Goal: Information Seeking & Learning: Learn about a topic

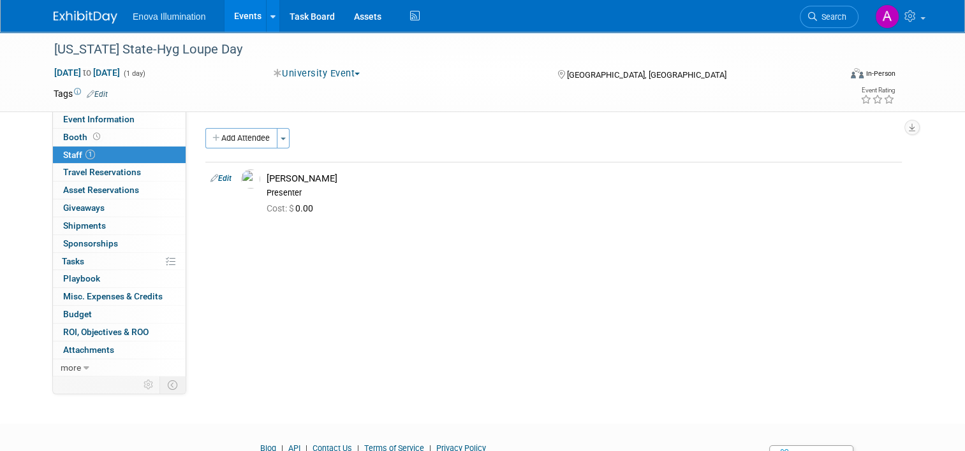
click at [71, 15] on img at bounding box center [86, 17] width 64 height 13
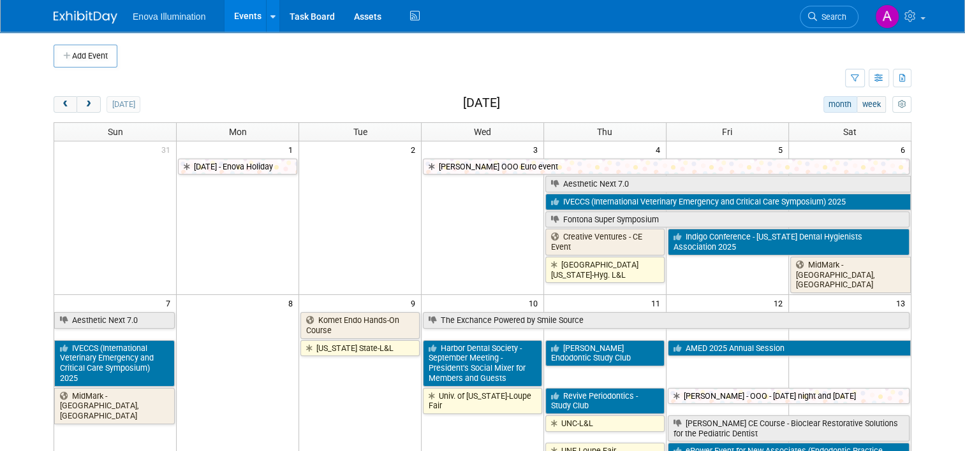
click at [831, 16] on span "Search" at bounding box center [831, 17] width 29 height 10
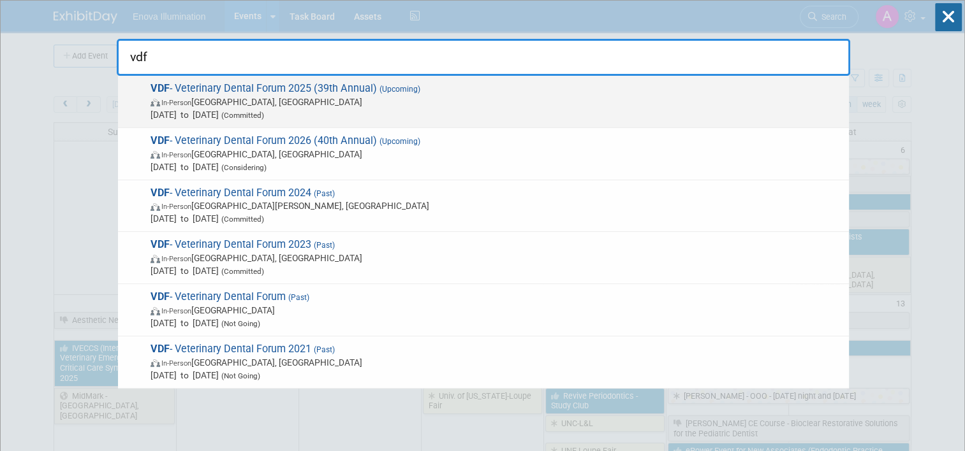
type input "vdf"
click at [226, 92] on span "VDF - Veterinary Dental Forum 2025 (39th Annual) (Upcoming) In-Person San Anton…" at bounding box center [495, 101] width 696 height 39
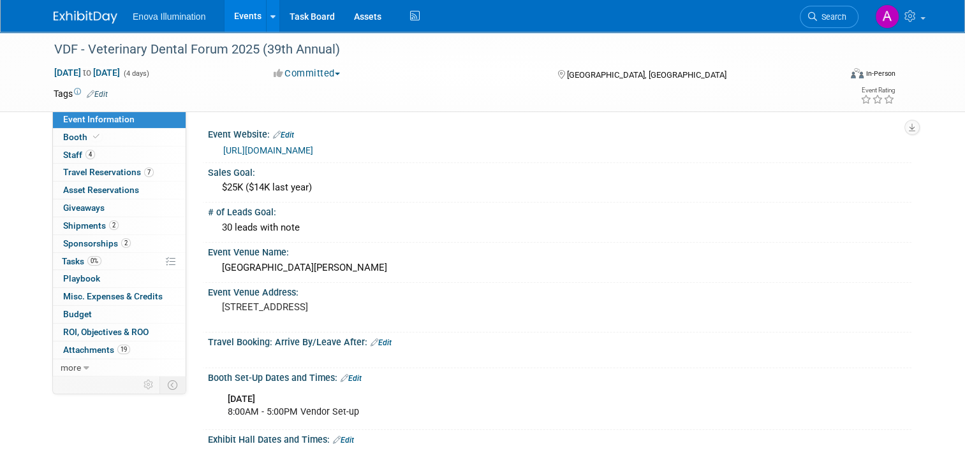
click at [77, 14] on img at bounding box center [86, 17] width 64 height 13
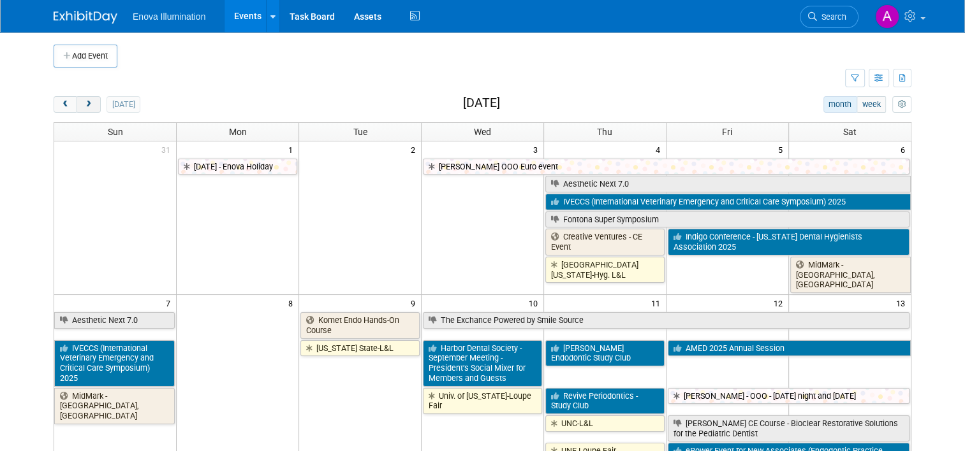
click at [84, 105] on span "next" at bounding box center [89, 105] width 10 height 8
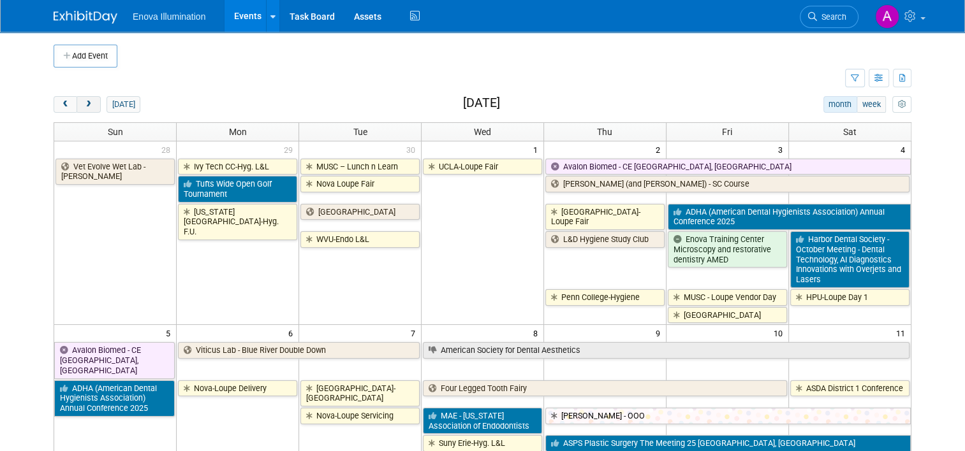
click at [84, 105] on span "next" at bounding box center [89, 105] width 10 height 8
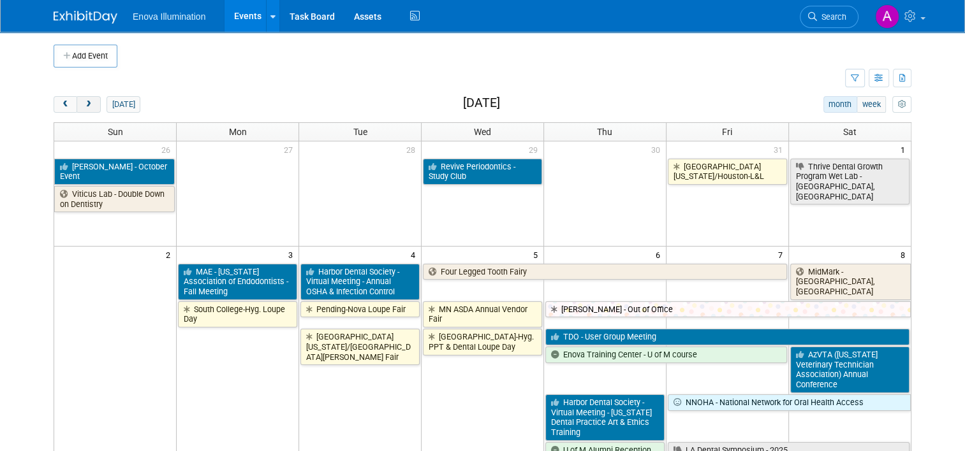
click at [84, 105] on span "next" at bounding box center [89, 105] width 10 height 8
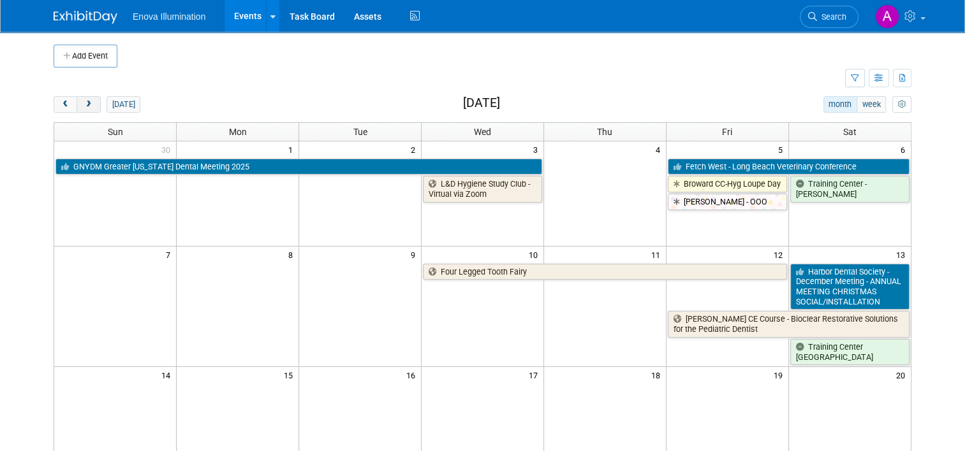
click at [84, 105] on span "next" at bounding box center [89, 105] width 10 height 8
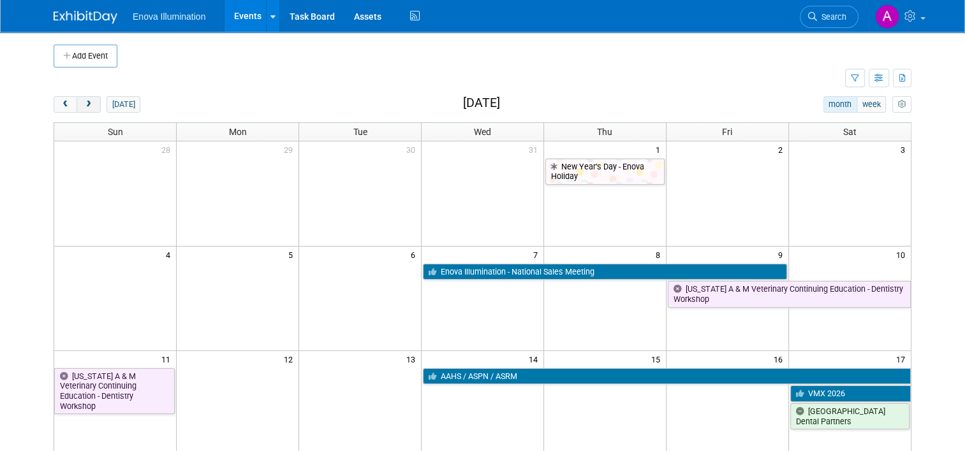
click at [84, 105] on span "next" at bounding box center [89, 105] width 10 height 8
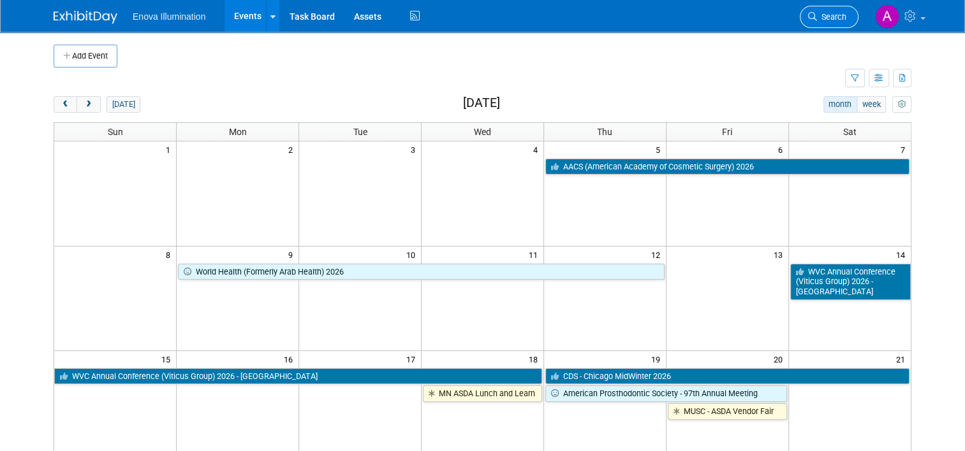
click at [845, 13] on span "Search" at bounding box center [831, 17] width 29 height 10
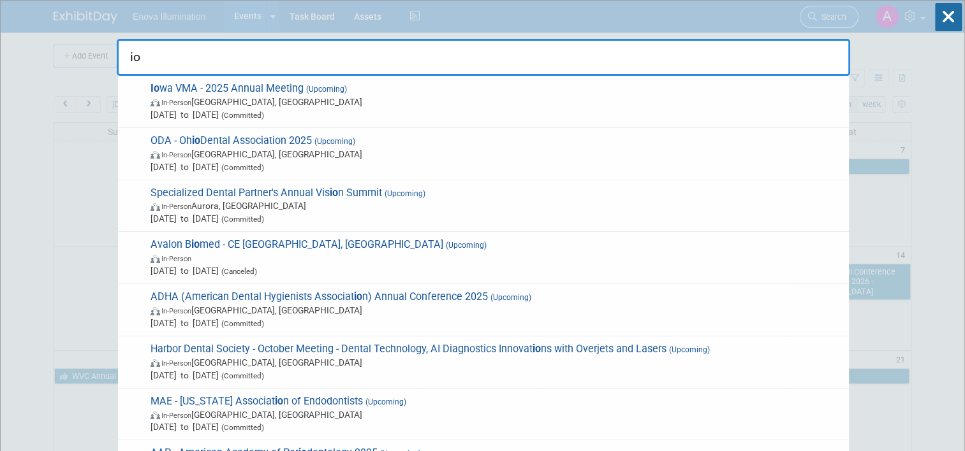
type input "iow"
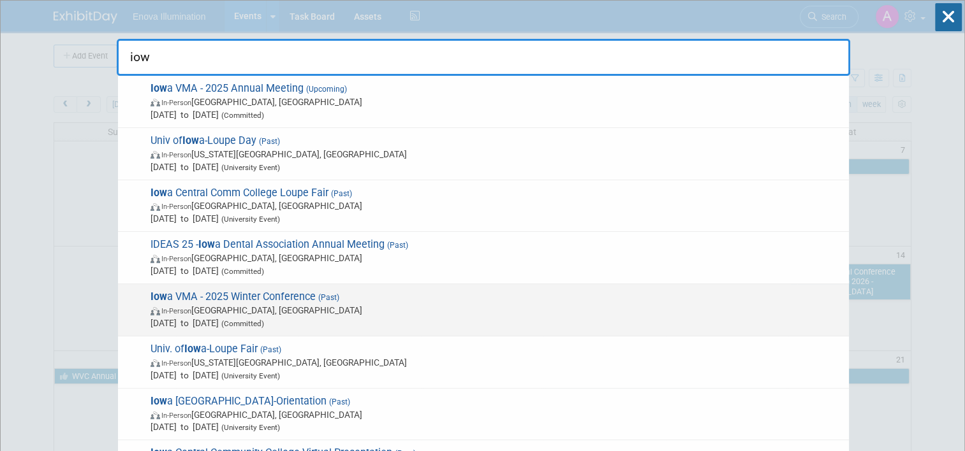
click at [286, 300] on span "Iow a VMA - 2025 Winter Conference (Past) In-Person Altoona, IA Feb 13, 2025 to…" at bounding box center [495, 310] width 696 height 39
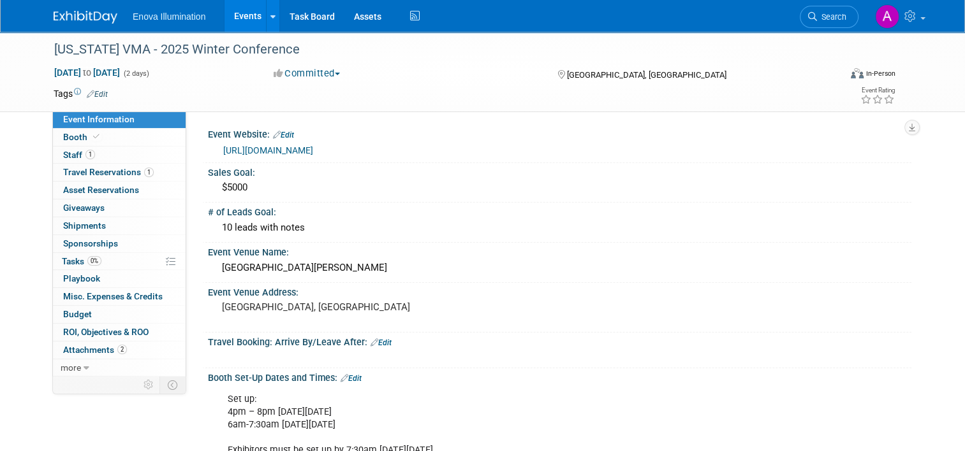
click at [279, 149] on link "https://www.iowavma.org/" at bounding box center [268, 150] width 90 height 10
click at [73, 13] on img at bounding box center [86, 17] width 64 height 13
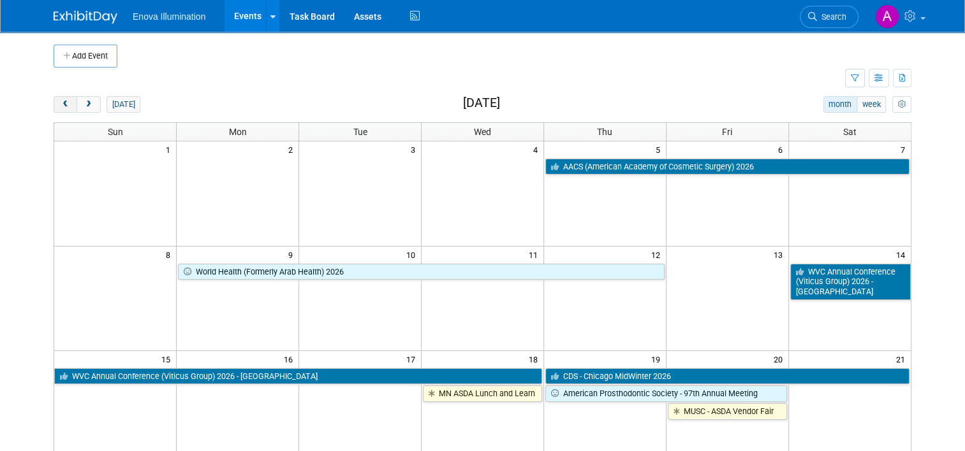
click at [61, 102] on span "prev" at bounding box center [66, 105] width 10 height 8
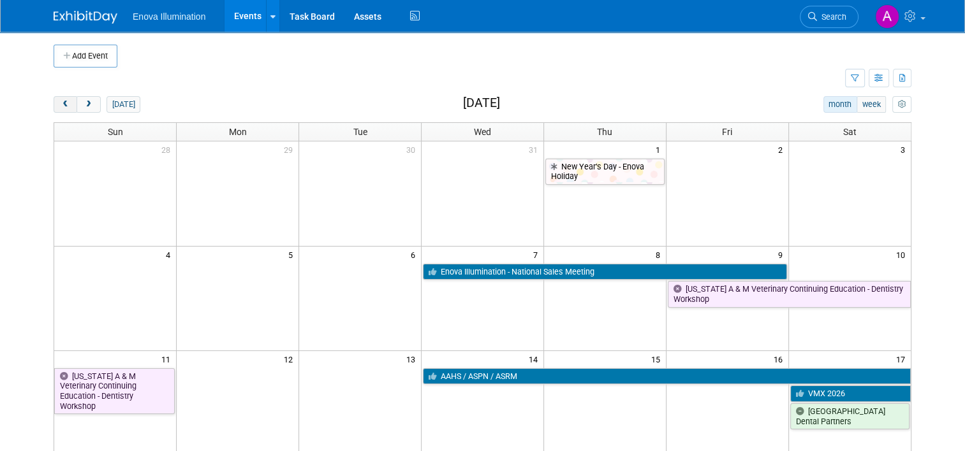
click at [61, 102] on span "prev" at bounding box center [66, 105] width 10 height 8
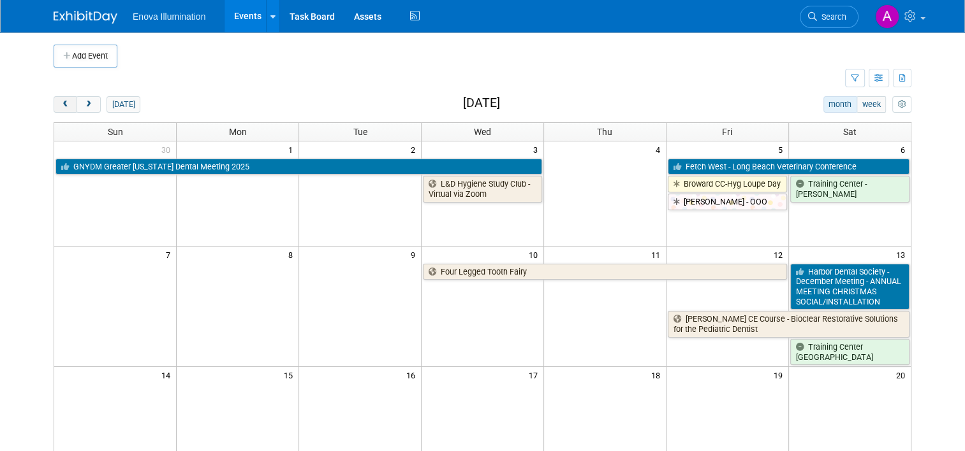
click at [61, 102] on span "prev" at bounding box center [66, 105] width 10 height 8
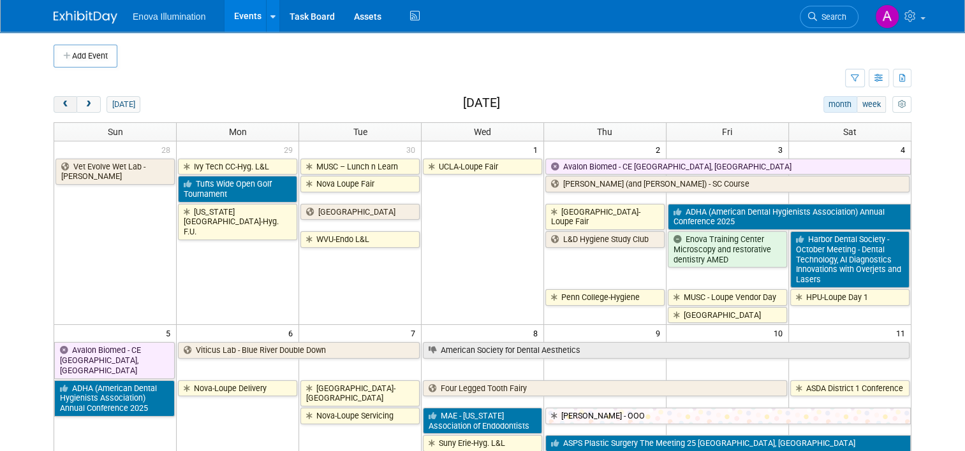
click at [61, 102] on span "prev" at bounding box center [66, 105] width 10 height 8
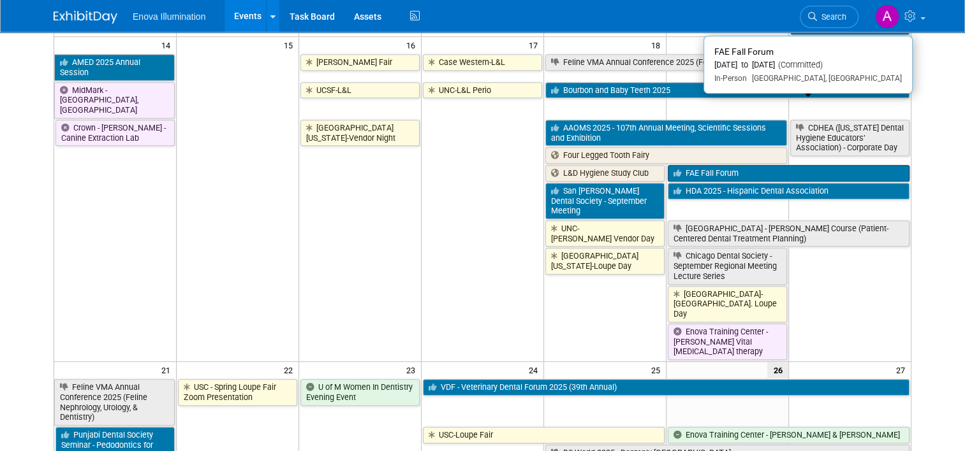
scroll to position [701, 0]
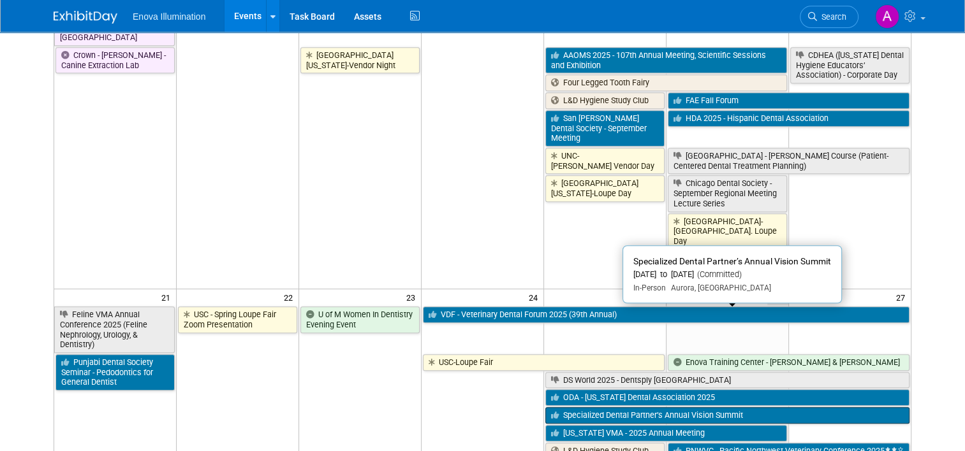
click at [659, 407] on link "Specialized Dental Partner’s Annual Vision Summit" at bounding box center [727, 415] width 364 height 17
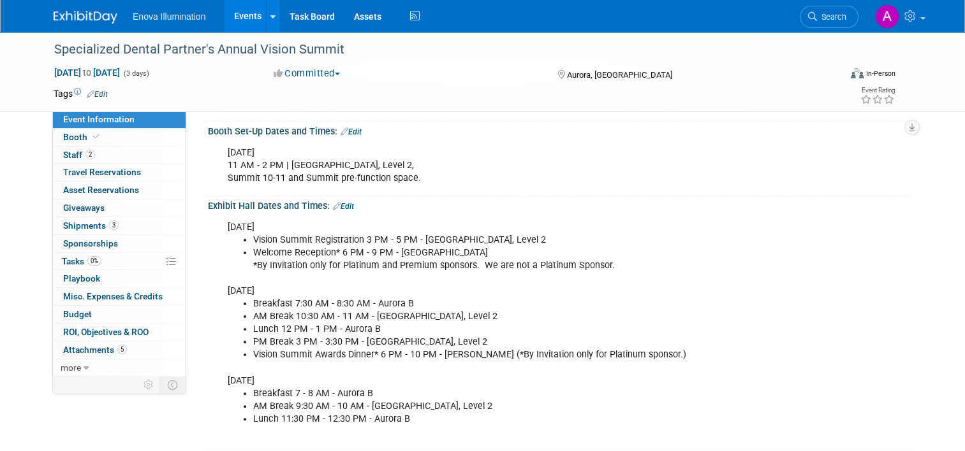
scroll to position [255, 0]
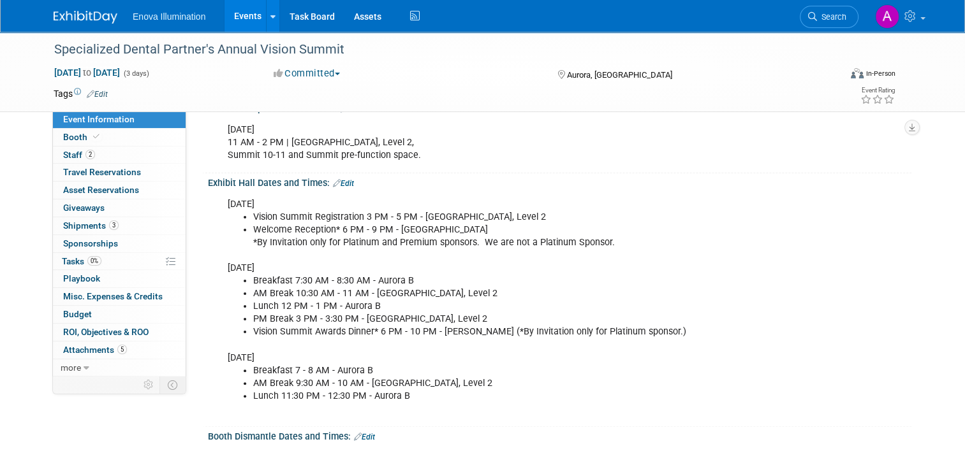
click at [62, 15] on img at bounding box center [86, 17] width 64 height 13
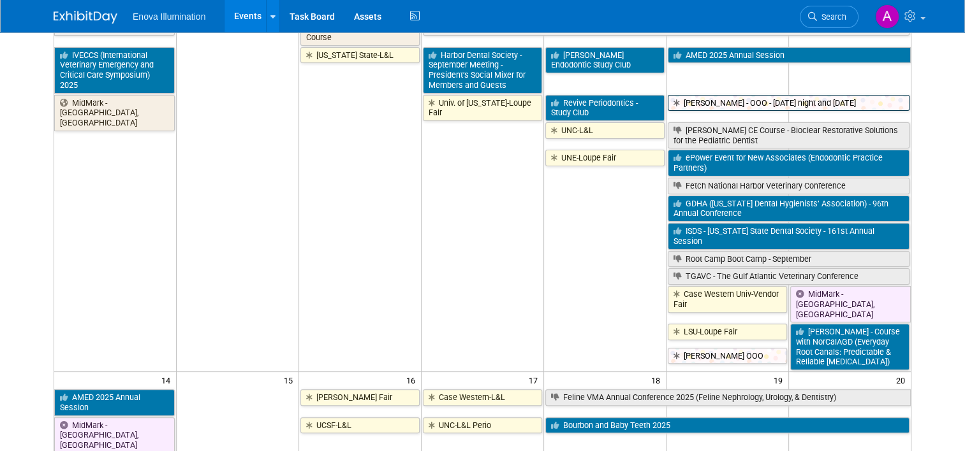
scroll to position [383, 0]
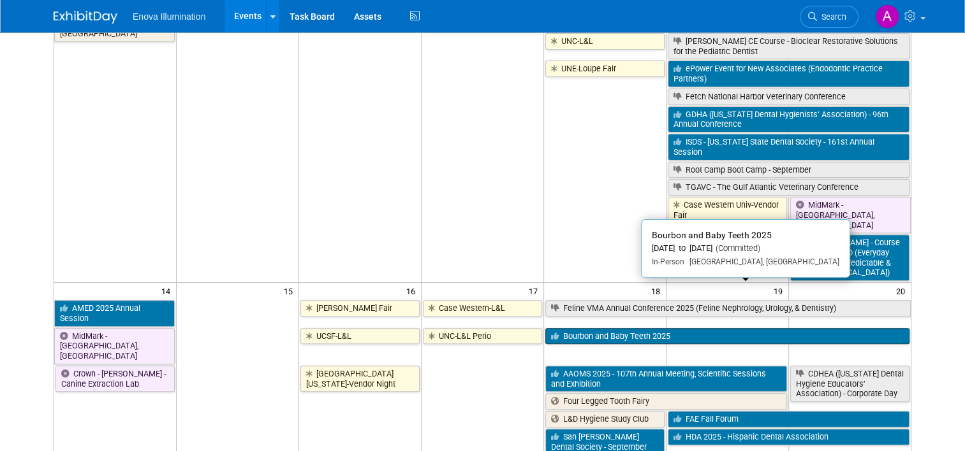
click at [594, 328] on link "Bourbon and Baby Teeth 2025" at bounding box center [727, 336] width 364 height 17
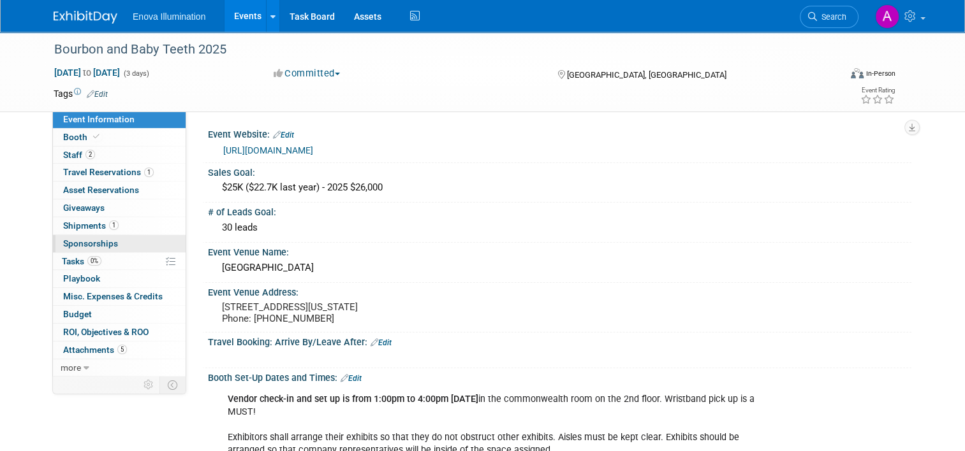
click at [128, 240] on link "0 Sponsorships 0" at bounding box center [119, 243] width 133 height 17
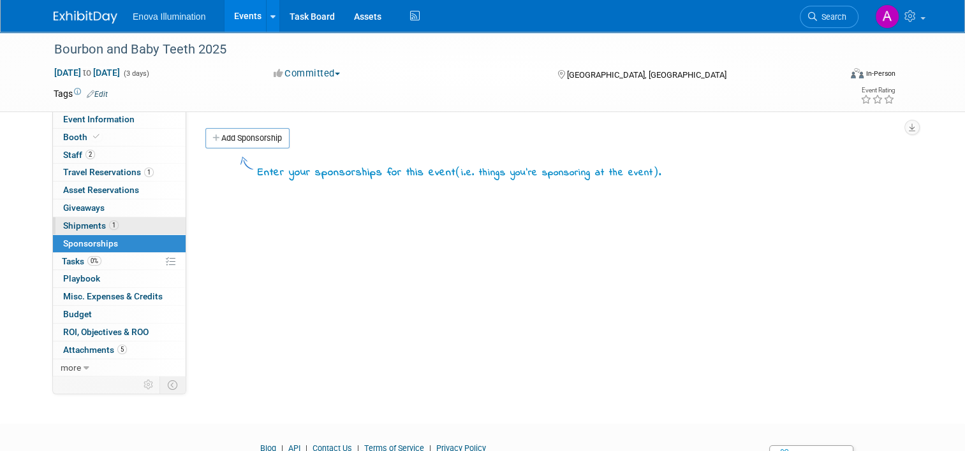
click at [131, 225] on link "1 Shipments 1" at bounding box center [119, 225] width 133 height 17
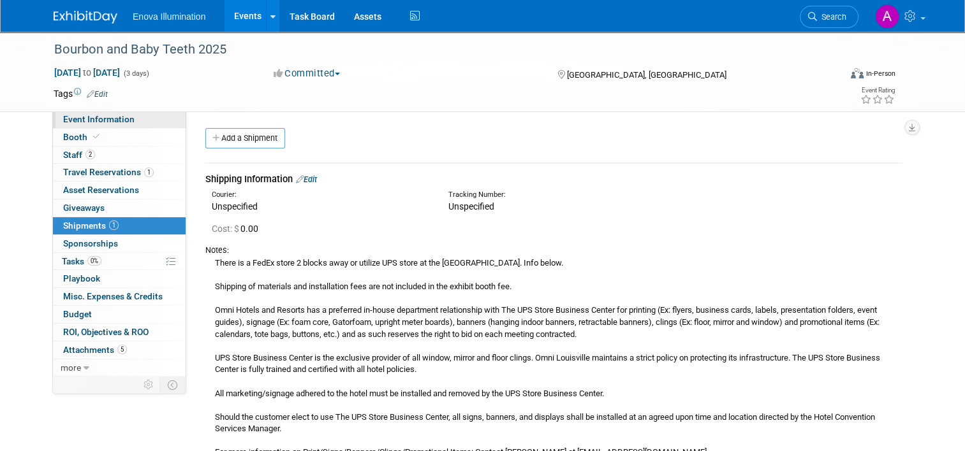
click at [131, 118] on link "Event Information" at bounding box center [119, 119] width 133 height 17
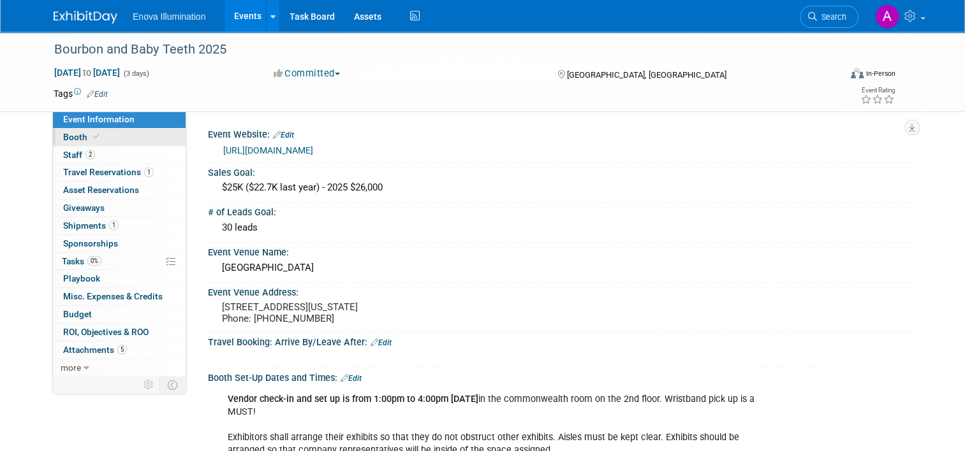
click at [131, 136] on link "Booth" at bounding box center [119, 137] width 133 height 17
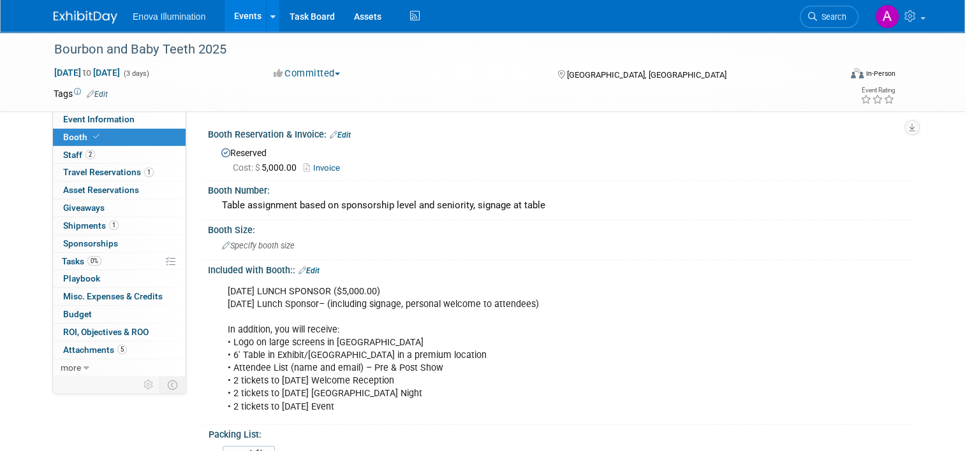
click at [314, 167] on link "Invoice" at bounding box center [324, 168] width 43 height 10
